Goal: Find specific page/section: Find specific page/section

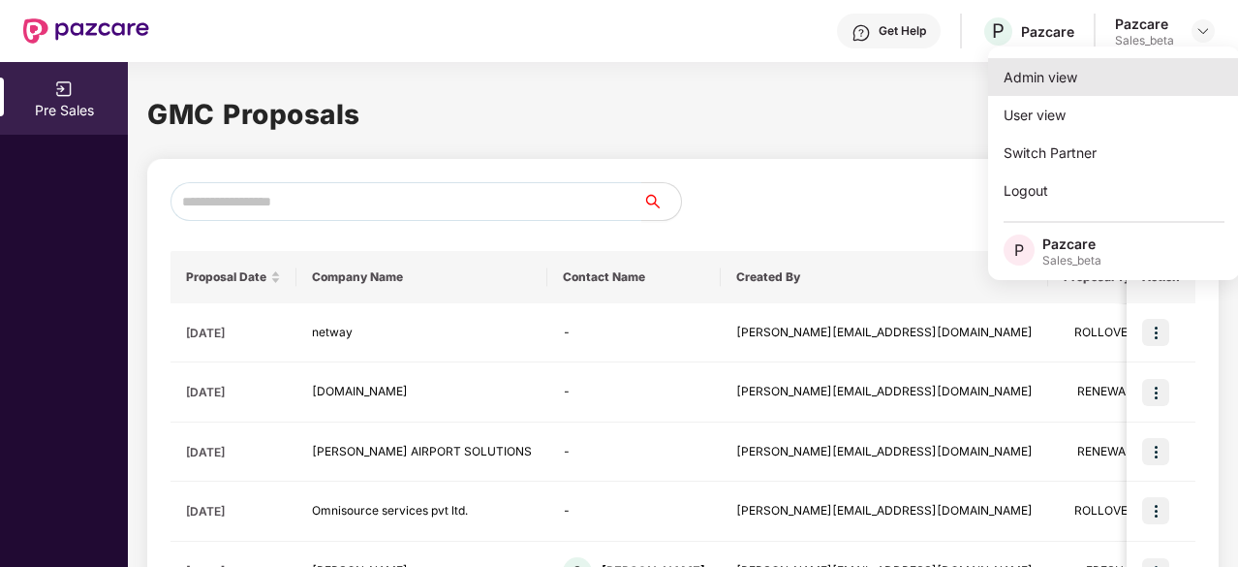
scroll to position [0, 2]
click at [1111, 95] on div "Admin view" at bounding box center [1112, 77] width 252 height 38
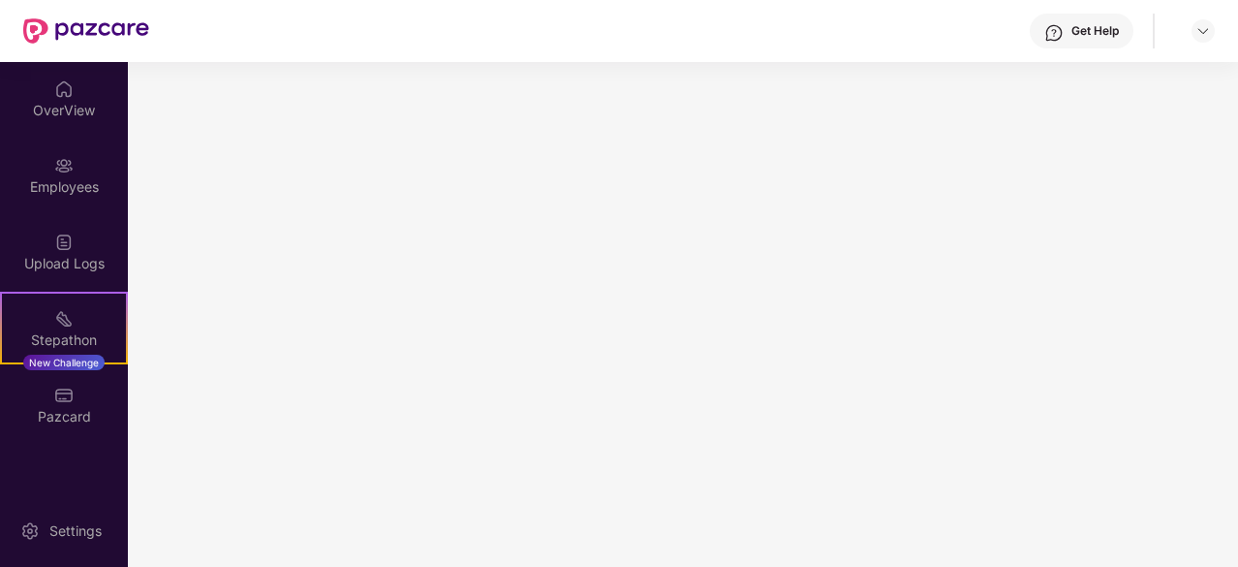
scroll to position [0, 0]
click at [59, 92] on img at bounding box center [63, 88] width 19 height 19
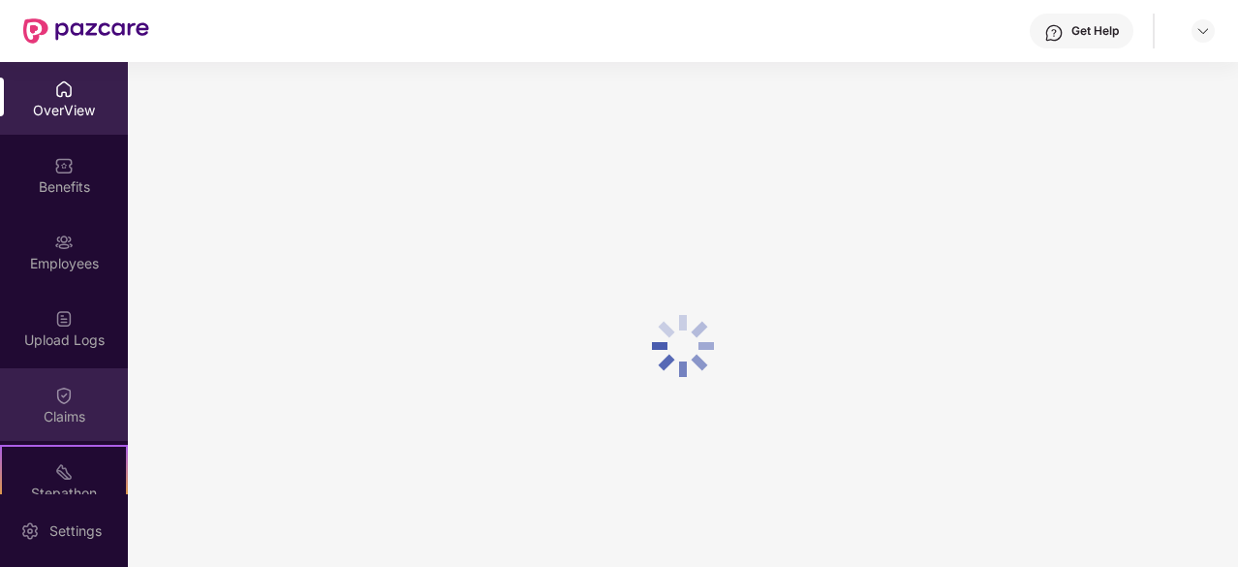
click at [66, 396] on img at bounding box center [63, 395] width 19 height 19
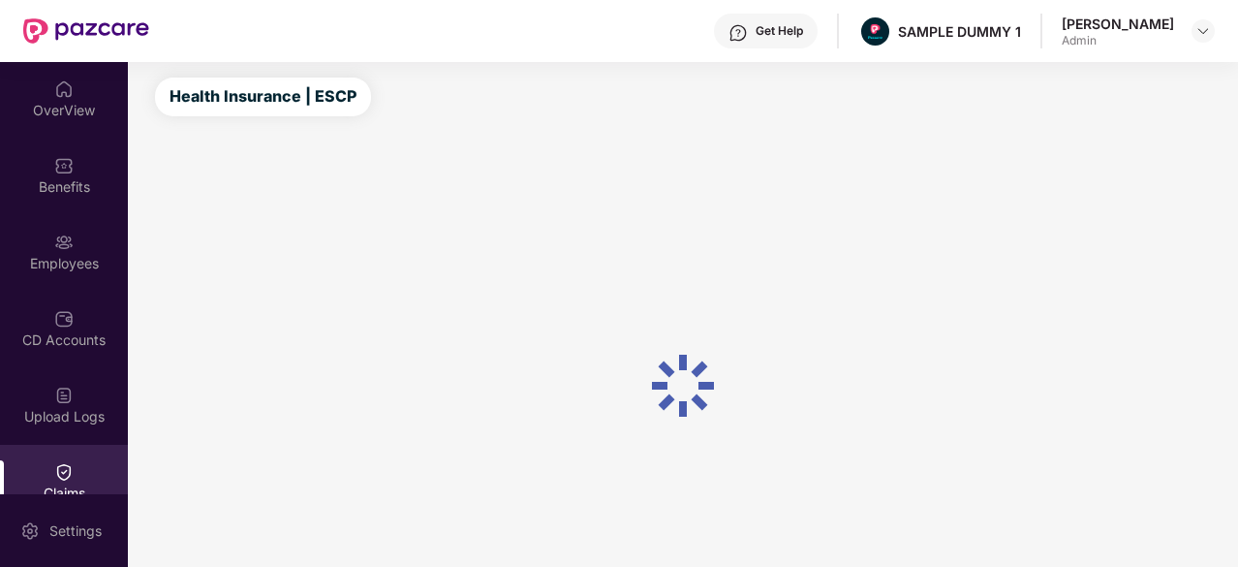
scroll to position [41, 0]
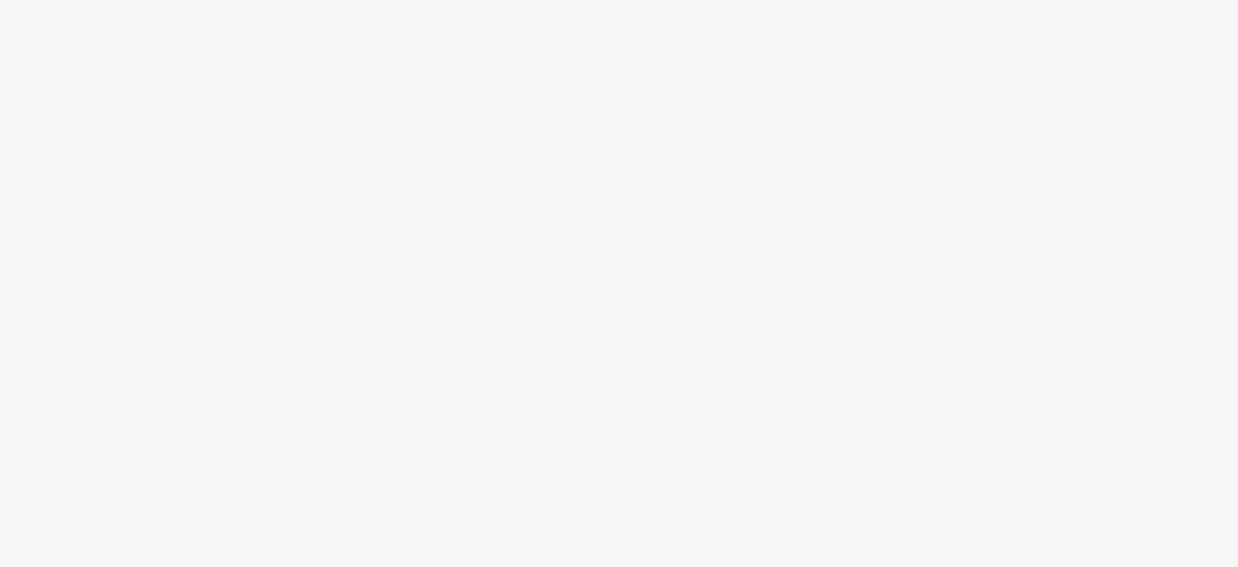
click at [711, 294] on body at bounding box center [619, 283] width 1238 height 567
